Goal: Transaction & Acquisition: Purchase product/service

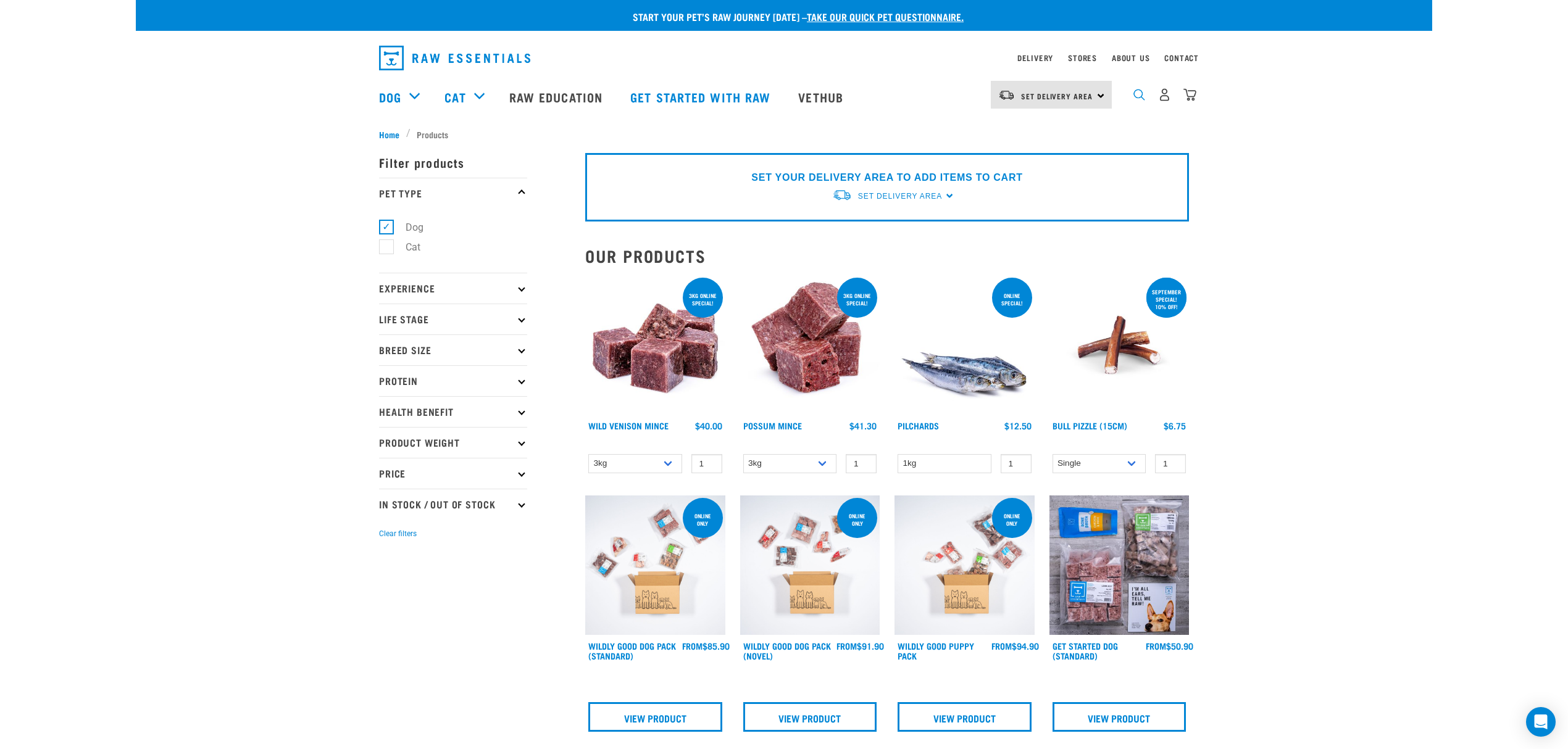
click at [1136, 97] on img "dropdown navigation" at bounding box center [1140, 95] width 12 height 12
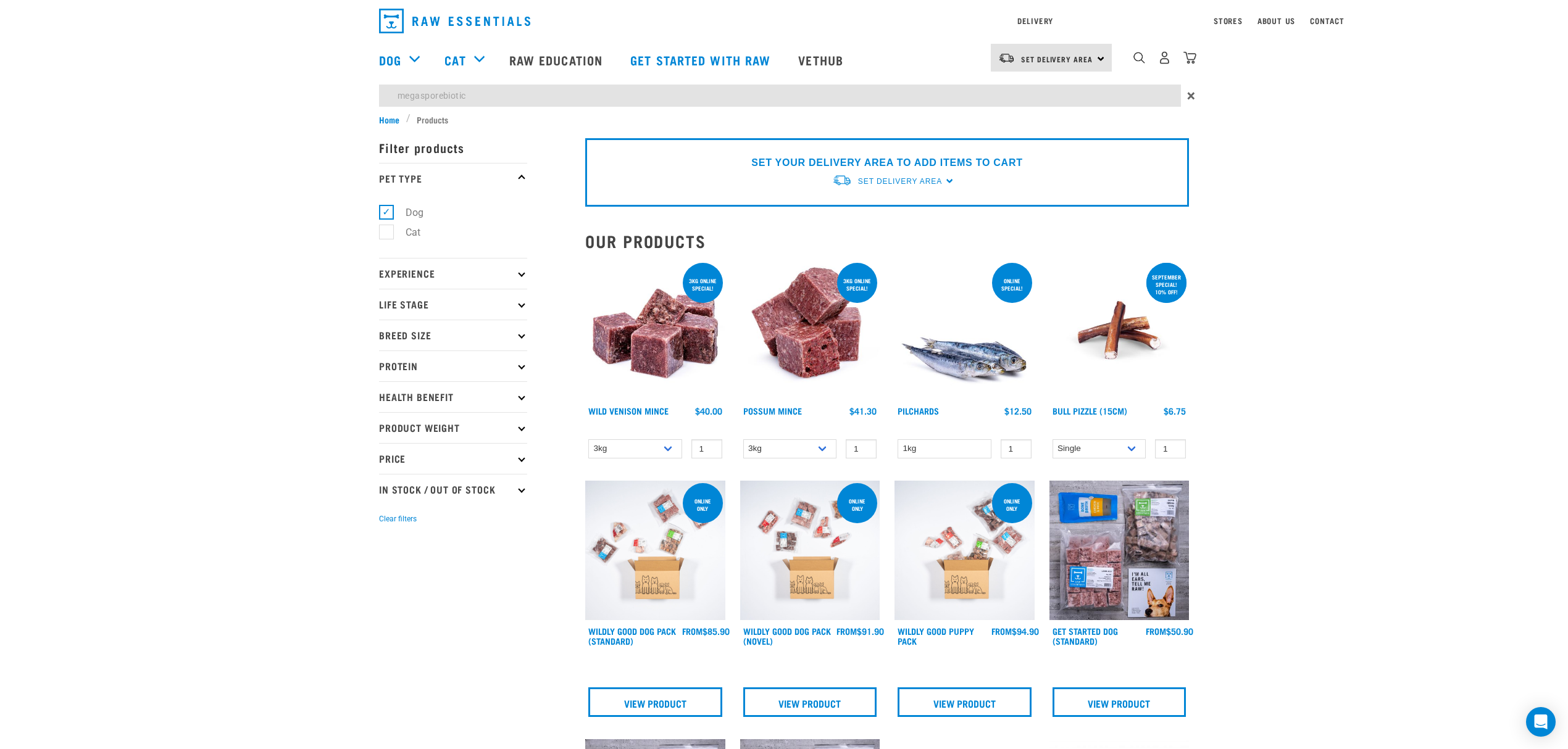
type input "megasporebiotic"
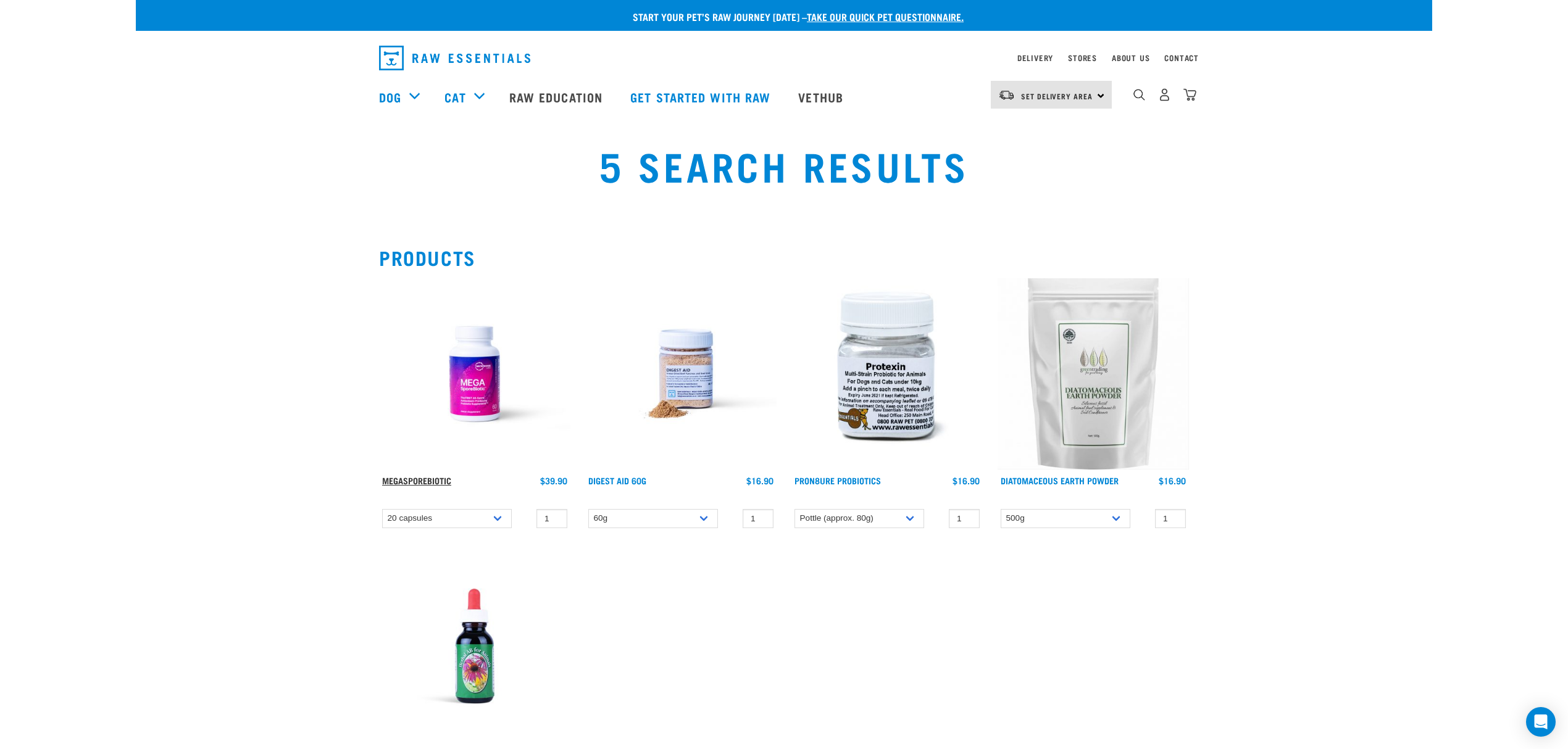
click at [411, 479] on link "MegaSporeBiotic" at bounding box center [416, 481] width 69 height 4
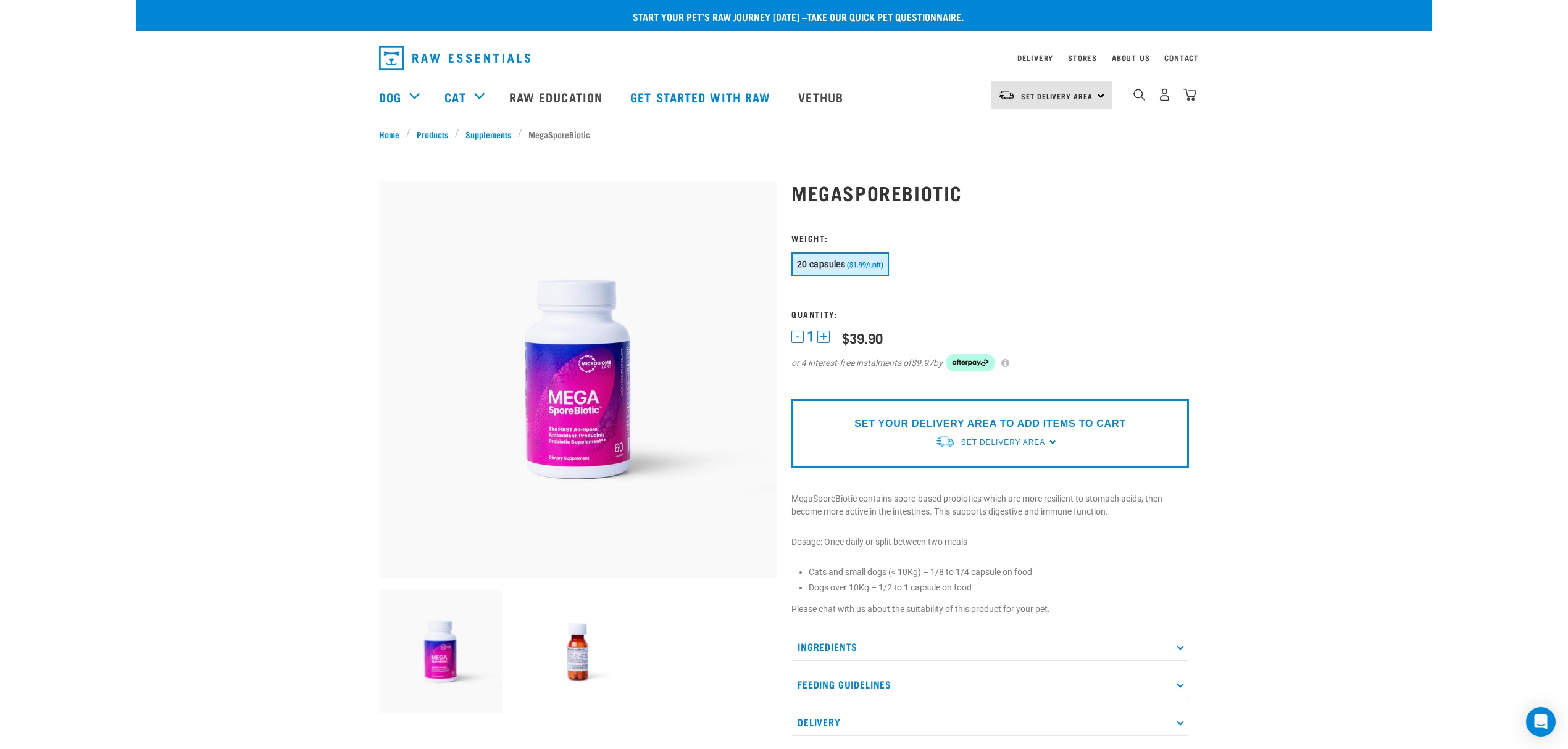
click at [578, 416] on img at bounding box center [578, 380] width 398 height 398
